Goal: Find specific page/section: Find specific page/section

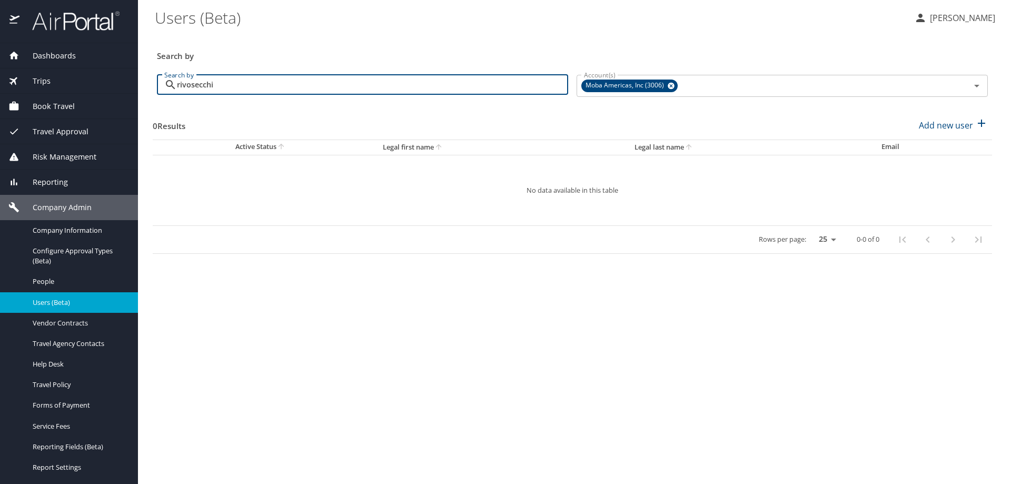
click at [360, 410] on main "Users (Beta) Lesley Hogg Search by Search by rivosecchi Search by Account(s) Mo…" at bounding box center [574, 242] width 873 height 484
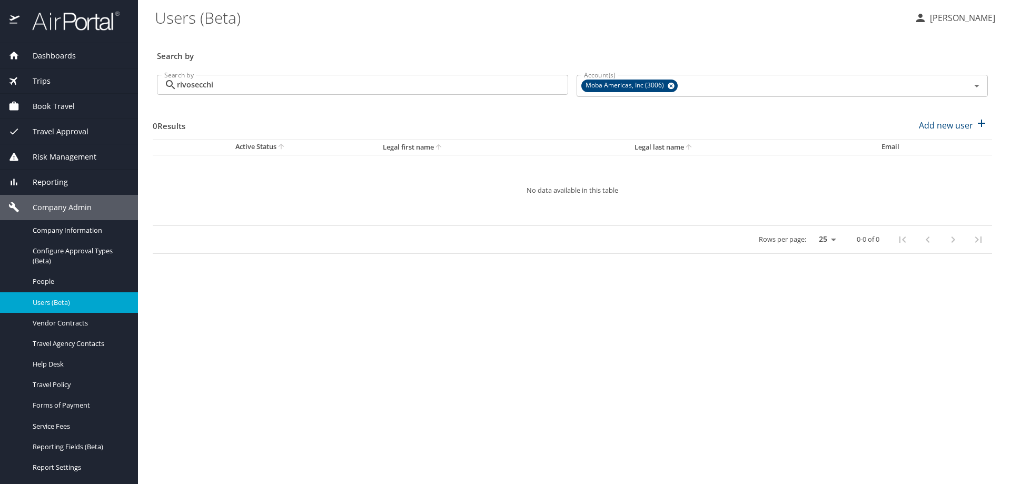
click at [52, 55] on span "Dashboards" at bounding box center [47, 56] width 56 height 12
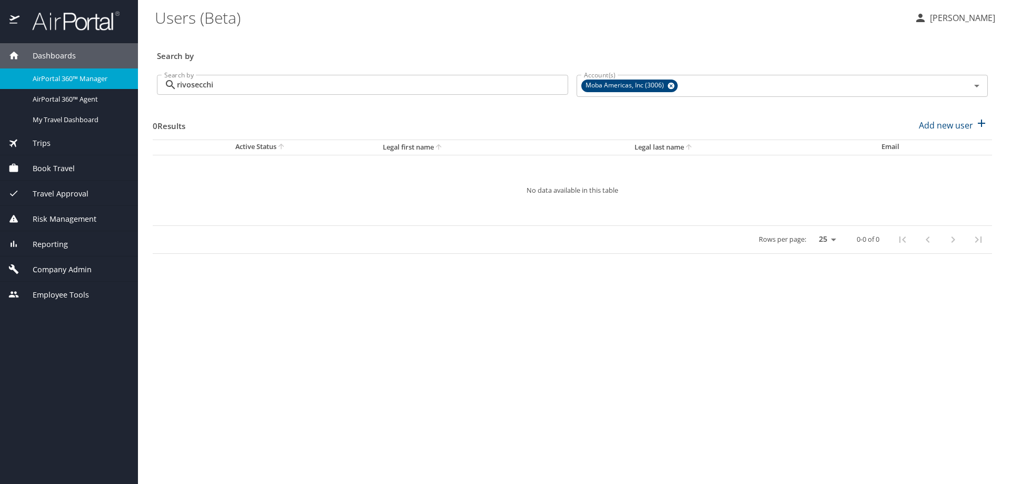
click at [57, 77] on span "AirPortal 360™ Manager" at bounding box center [79, 79] width 93 height 10
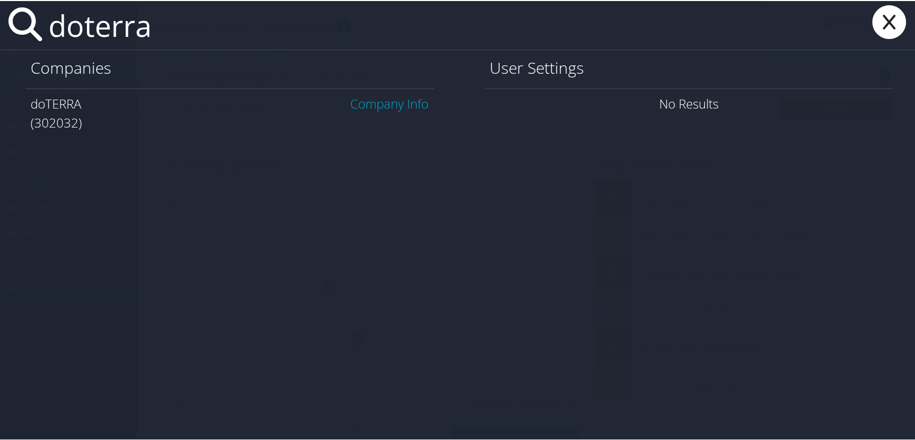
type input "doterra"
click at [390, 100] on link "Company Info" at bounding box center [390, 102] width 78 height 17
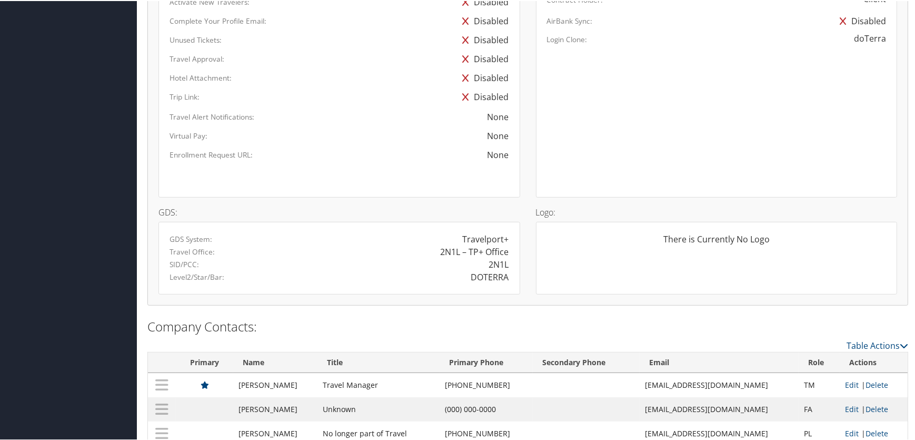
scroll to position [622, 0]
